Goal: Information Seeking & Learning: Learn about a topic

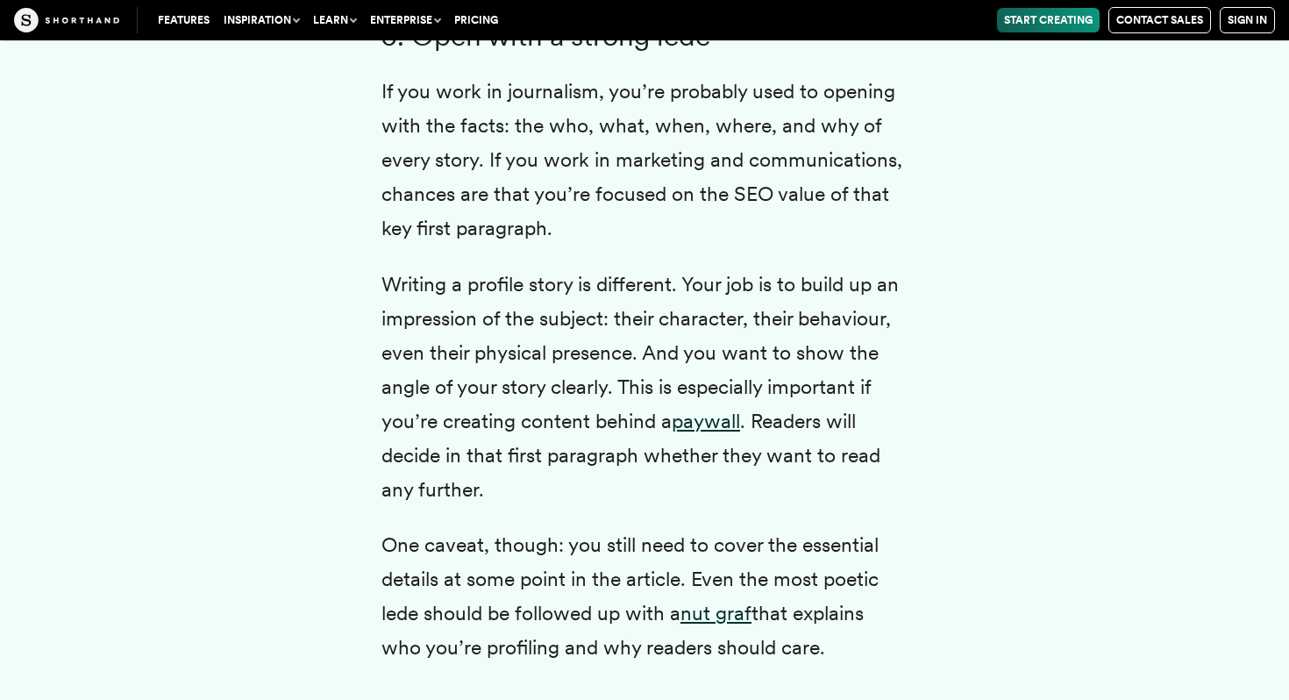
scroll to position [7251, 0]
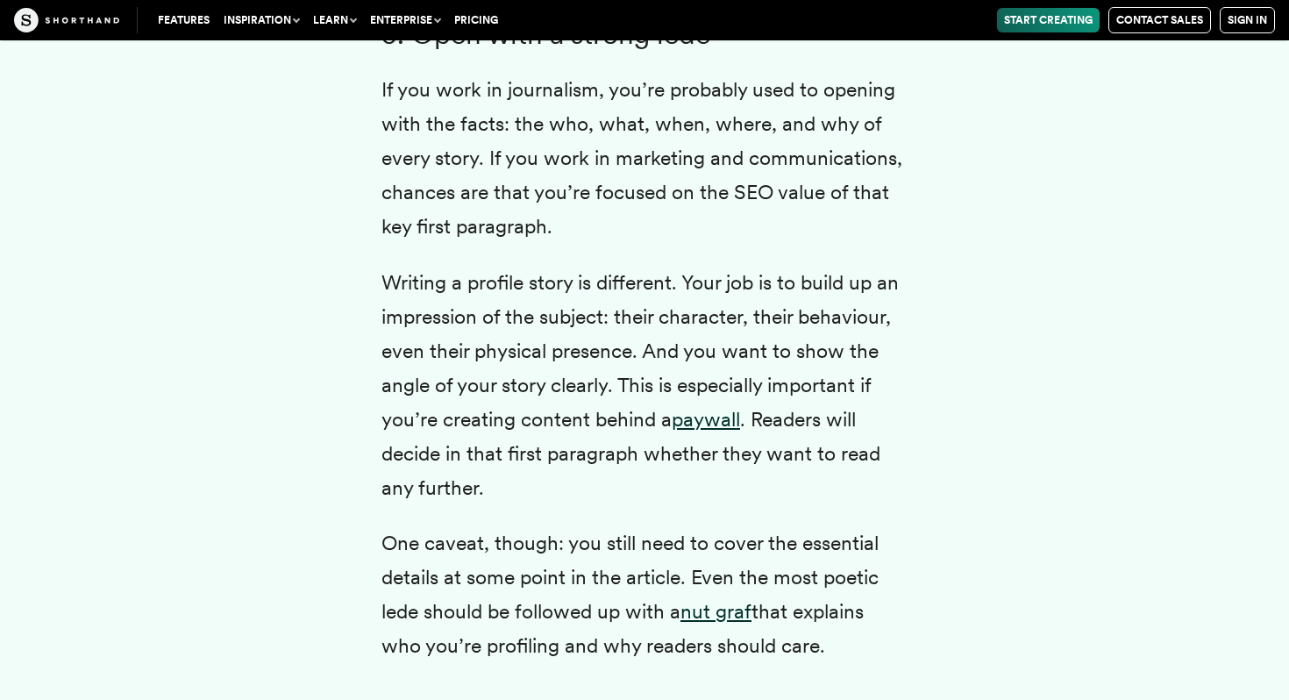
drag, startPoint x: 350, startPoint y: 300, endPoint x: 578, endPoint y: 515, distance: 313.2
click at [578, 515] on div "Profile writing is a question of balance. You want to use the subject’s own wor…" at bounding box center [644, 139] width 596 height 7134
click at [578, 506] on p "Writing a profile story is different. Your job is to build up an impression of …" at bounding box center [644, 386] width 526 height 240
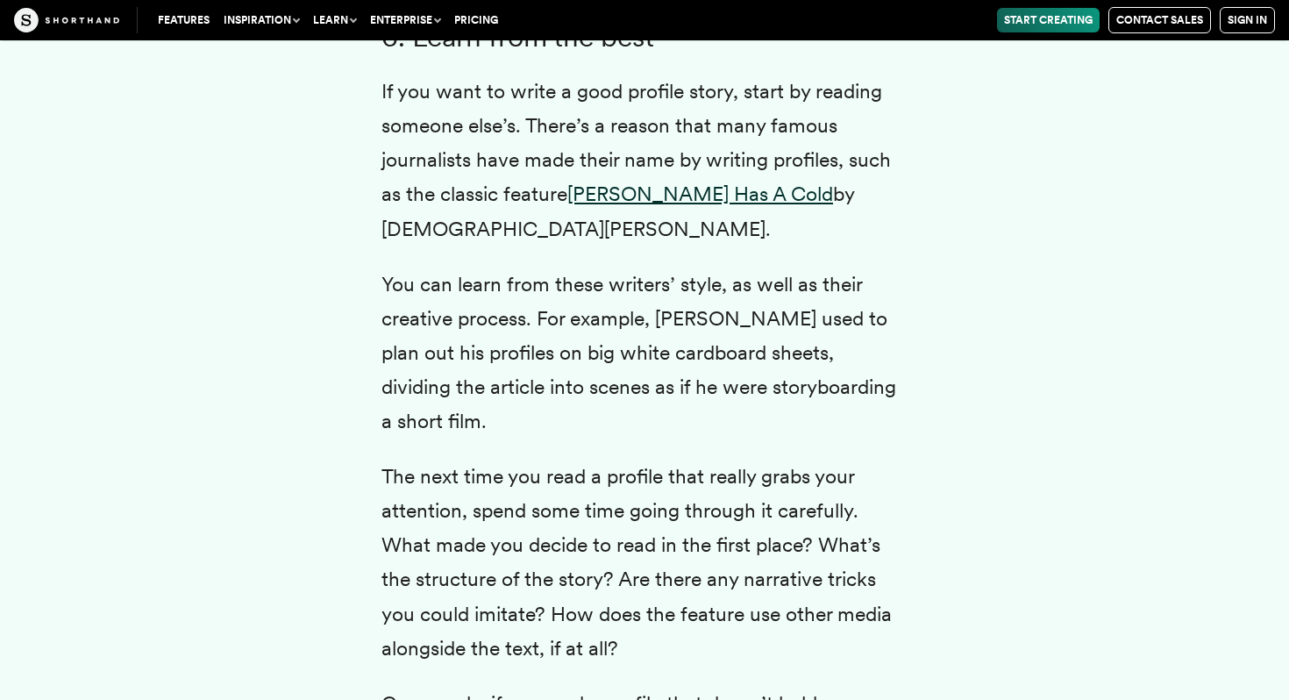
scroll to position [7971, 0]
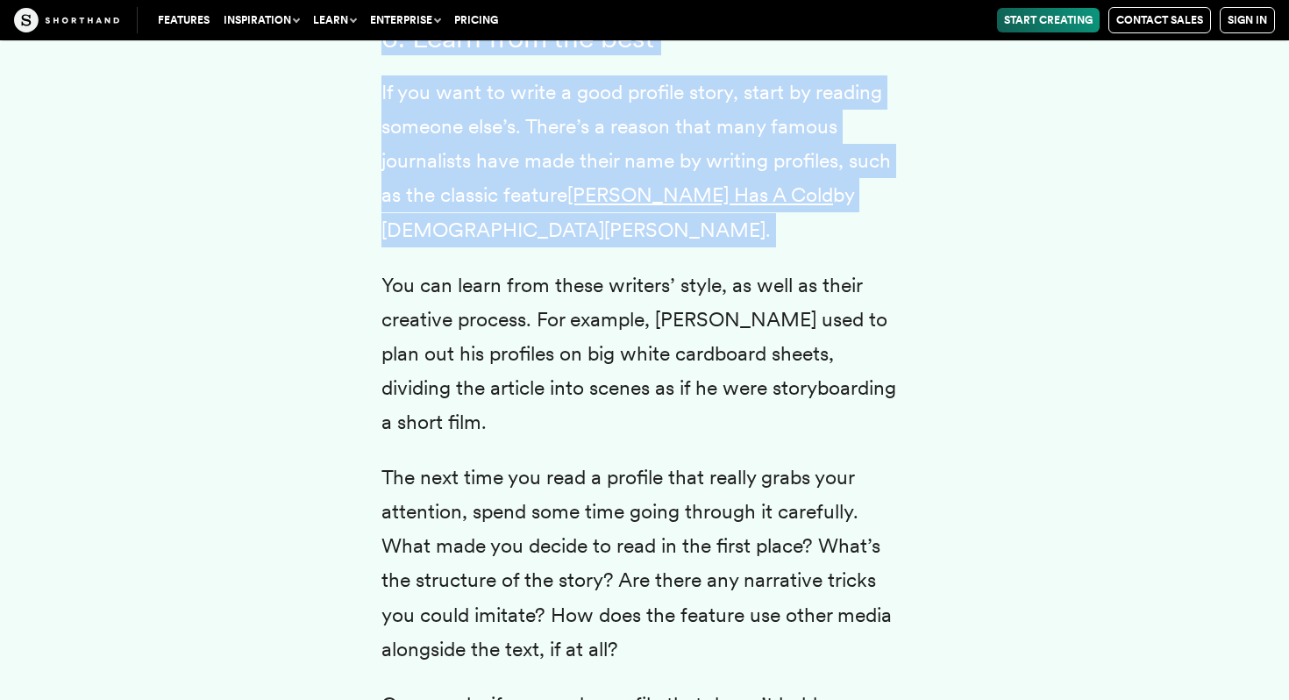
drag, startPoint x: 317, startPoint y: 60, endPoint x: 461, endPoint y: 285, distance: 267.3
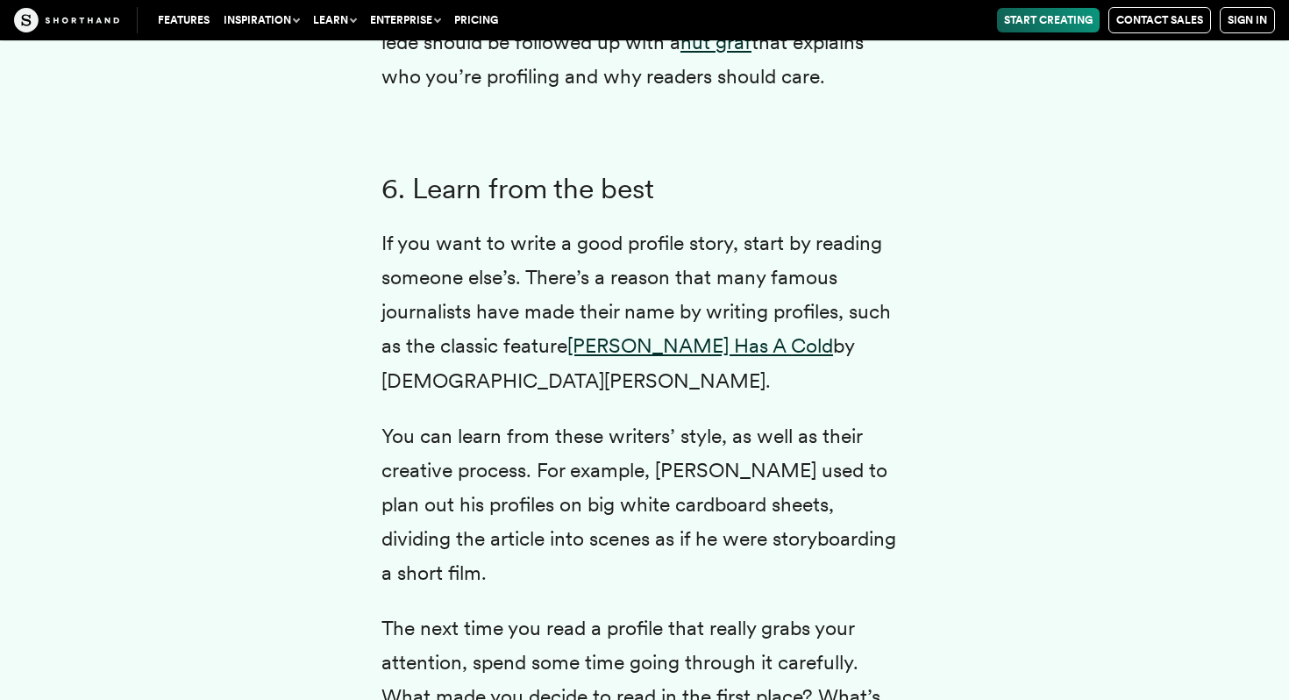
scroll to position [7819, 0]
click at [905, 295] on p "If you want to write a good profile story, start by reading someone else’s. The…" at bounding box center [644, 312] width 526 height 171
